Goal: Transaction & Acquisition: Purchase product/service

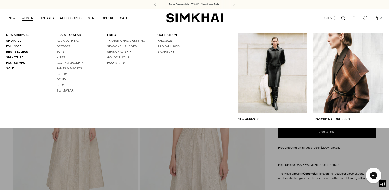
click at [66, 46] on link "Dresses" at bounding box center [64, 47] width 14 height 4
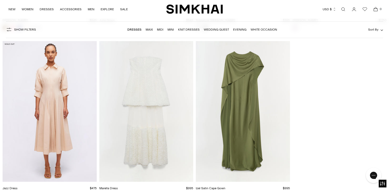
scroll to position [7229, 0]
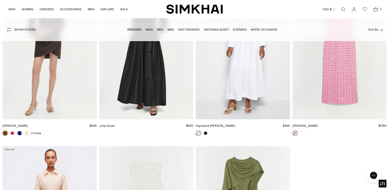
click at [0, 0] on img "Claudia Dress" at bounding box center [0, 0] width 0 height 0
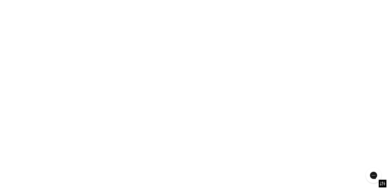
scroll to position [7046, 0]
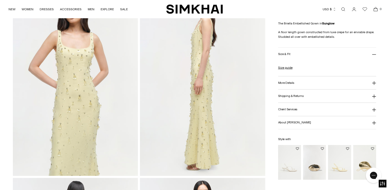
scroll to position [239, 0]
click at [81, 113] on img at bounding box center [75, 82] width 125 height 188
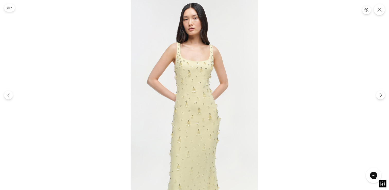
click at [185, 96] on img at bounding box center [194, 95] width 127 height 190
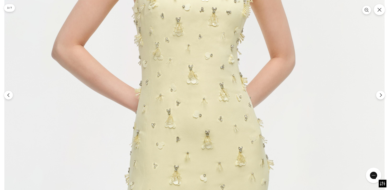
click at [192, 105] on img at bounding box center [194, 92] width 380 height 570
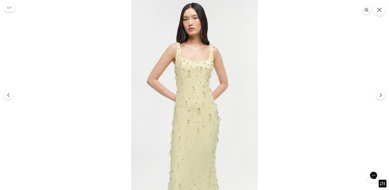
click at [382, 11] on button "Close" at bounding box center [379, 10] width 12 height 12
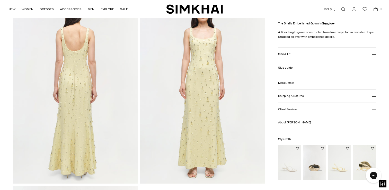
scroll to position [421, 0]
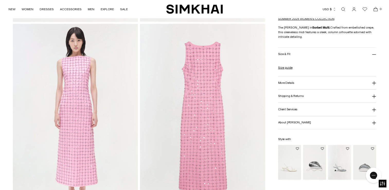
scroll to position [409, 0]
